Goal: Transaction & Acquisition: Purchase product/service

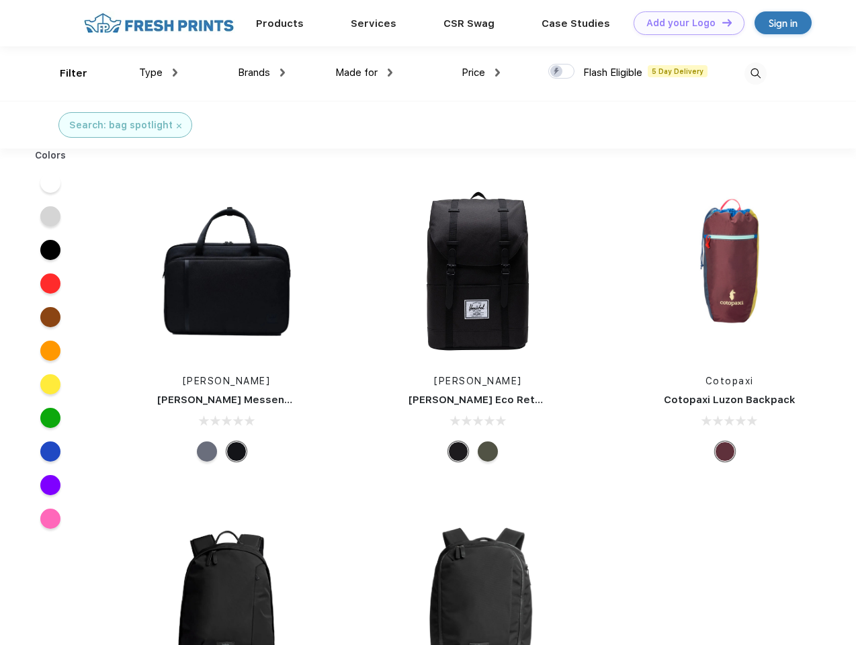
click at [684, 23] on link "Add your Logo Design Tool" at bounding box center [688, 23] width 111 height 24
click at [0, 0] on div "Design Tool" at bounding box center [0, 0] width 0 height 0
click at [721, 22] on link "Add your Logo Design Tool" at bounding box center [688, 23] width 111 height 24
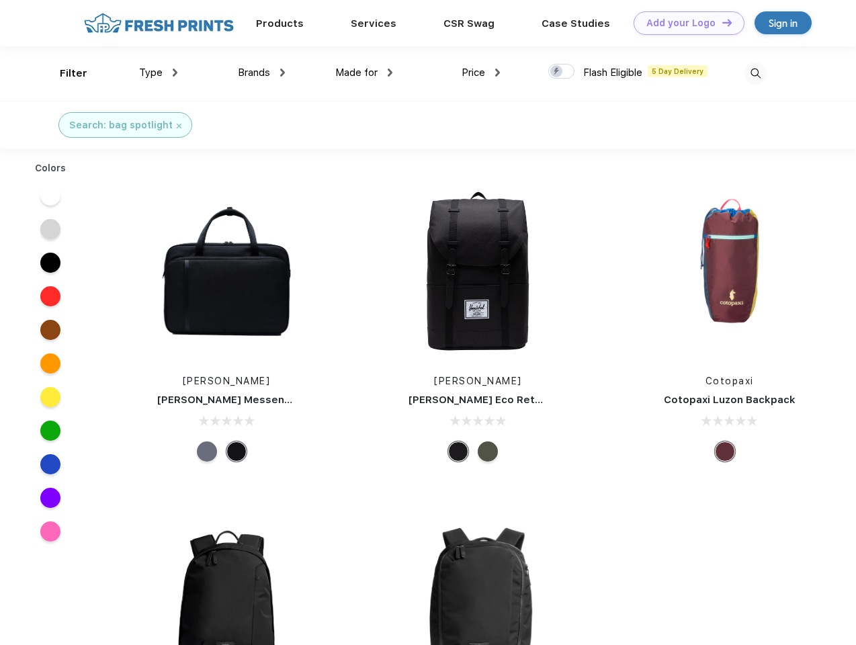
click at [64, 73] on div "Filter" at bounding box center [74, 73] width 28 height 15
click at [159, 73] on span "Type" at bounding box center [151, 73] width 24 height 12
click at [261, 73] on span "Brands" at bounding box center [254, 73] width 32 height 12
click at [364, 73] on span "Made for" at bounding box center [356, 73] width 42 height 12
click at [481, 73] on span "Price" at bounding box center [473, 73] width 24 height 12
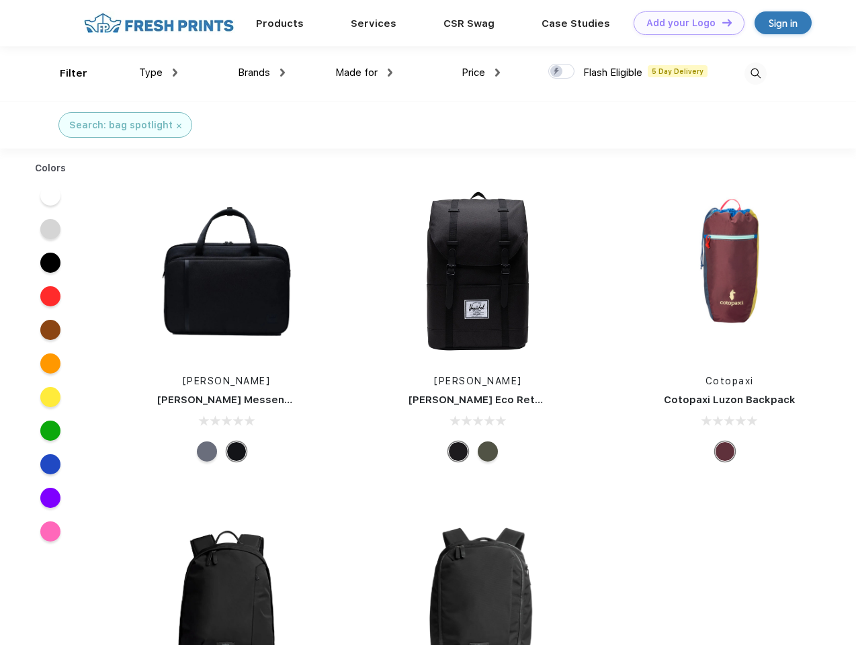
click at [562, 72] on div at bounding box center [561, 71] width 26 height 15
click at [557, 72] on input "checkbox" at bounding box center [552, 67] width 9 height 9
click at [755, 73] on img at bounding box center [755, 73] width 22 height 22
